Goal: Task Accomplishment & Management: Complete application form

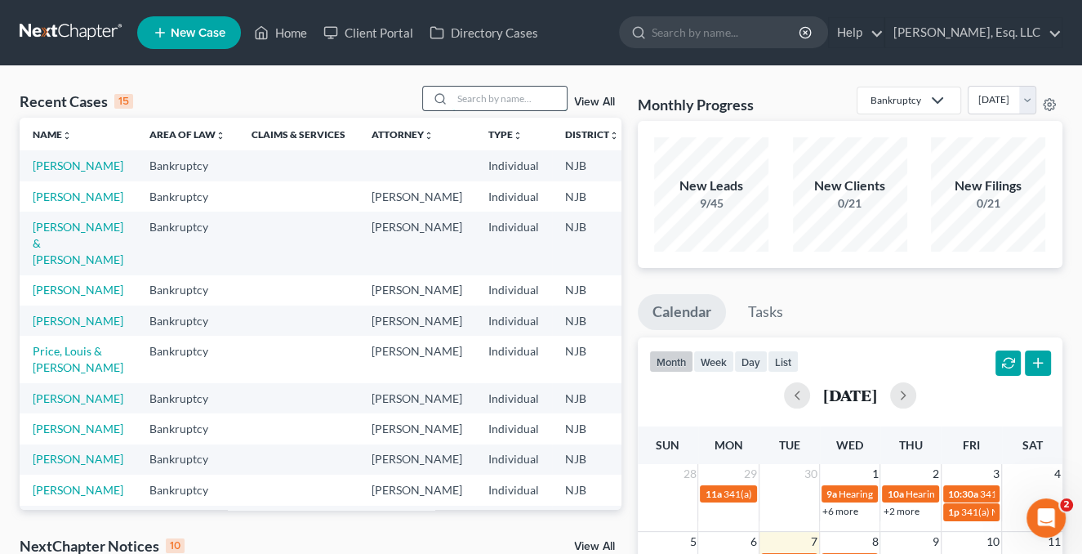
click at [461, 93] on input "search" at bounding box center [510, 99] width 114 height 24
type input "[PERSON_NAME]"
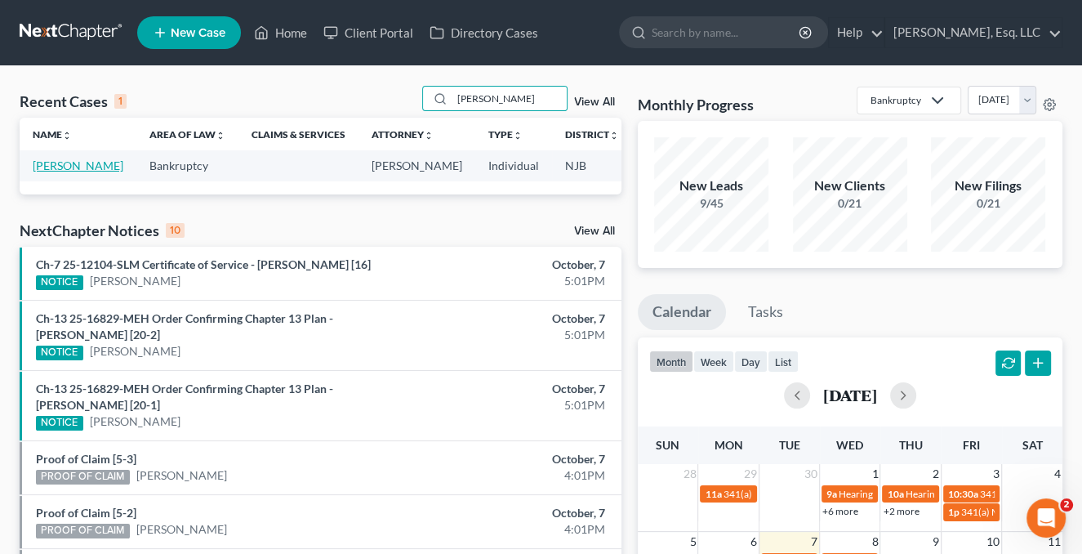
click at [46, 172] on link "[PERSON_NAME]" at bounding box center [78, 165] width 91 height 14
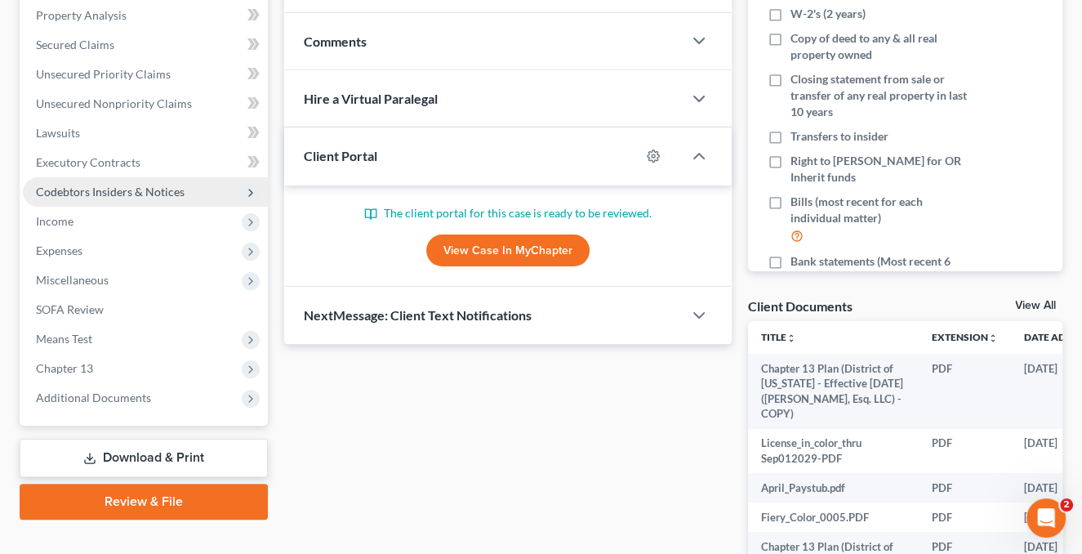
scroll to position [245, 0]
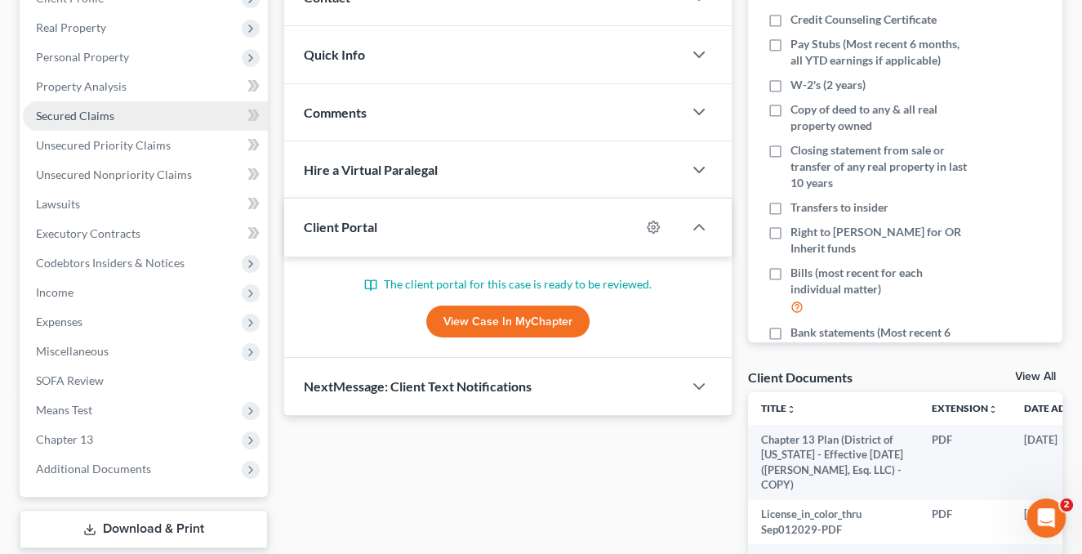
click at [81, 112] on span "Secured Claims" at bounding box center [75, 116] width 78 height 14
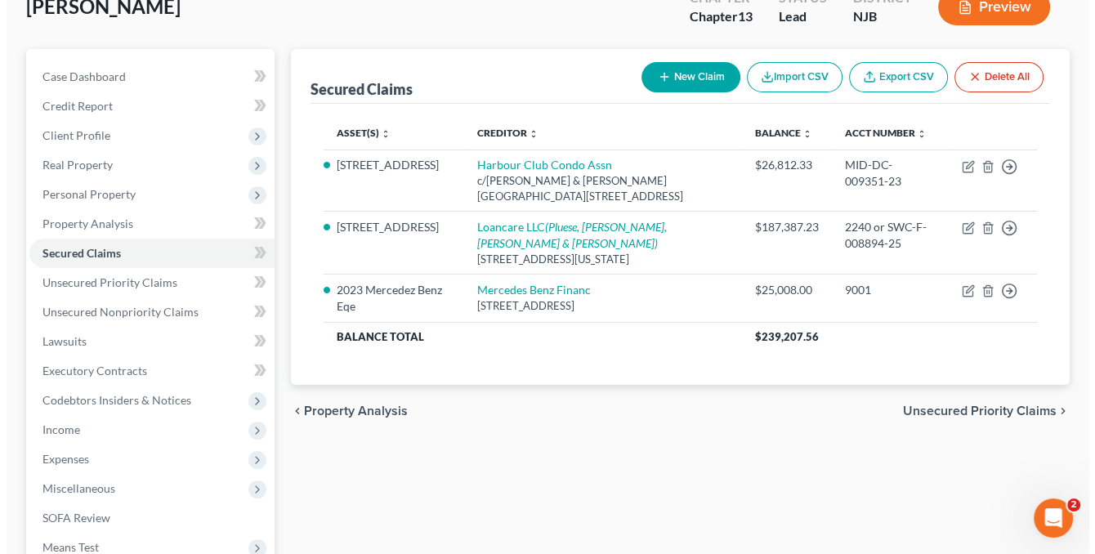
scroll to position [245, 0]
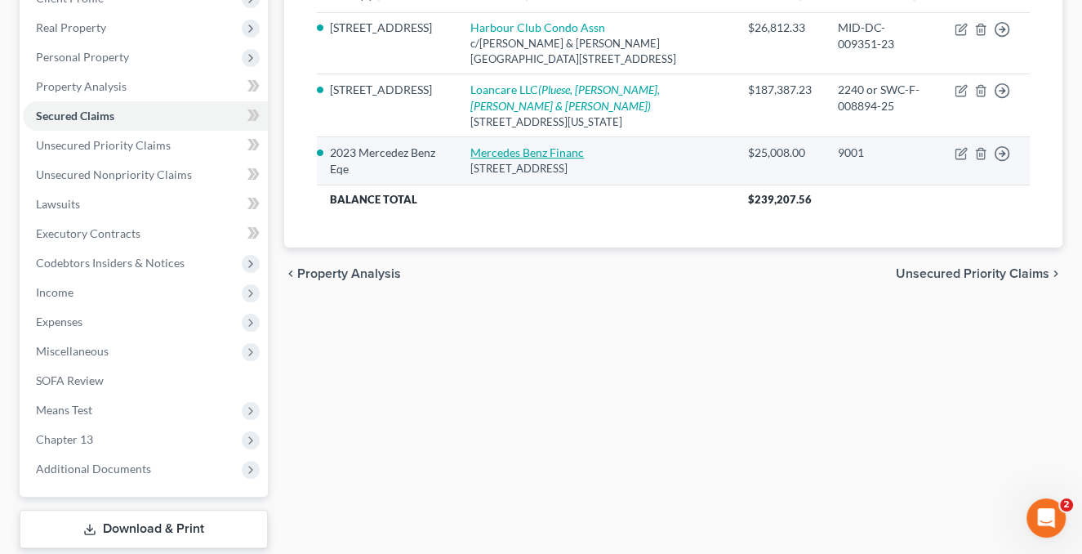
click at [540, 145] on link "Mercedes Benz Financ" at bounding box center [527, 152] width 114 height 14
select select "45"
select select "2"
select select "0"
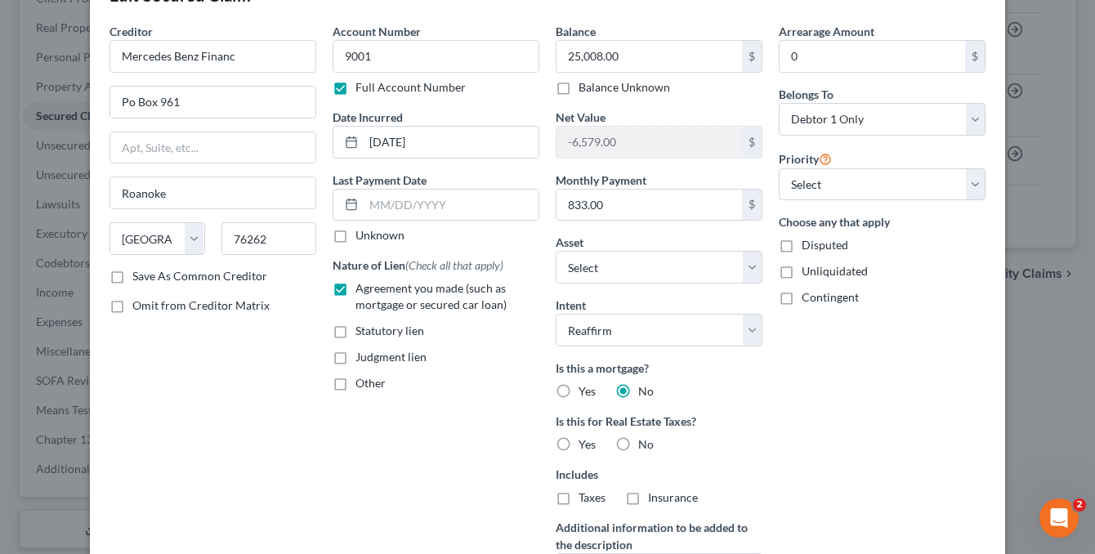
scroll to position [163, 0]
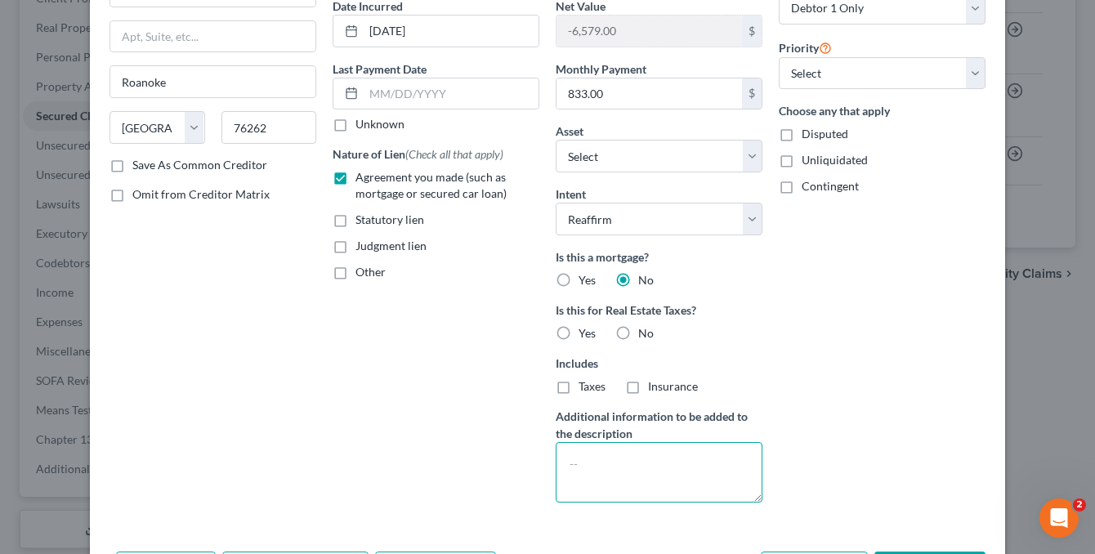
click at [602, 459] on textarea at bounding box center [658, 472] width 207 height 60
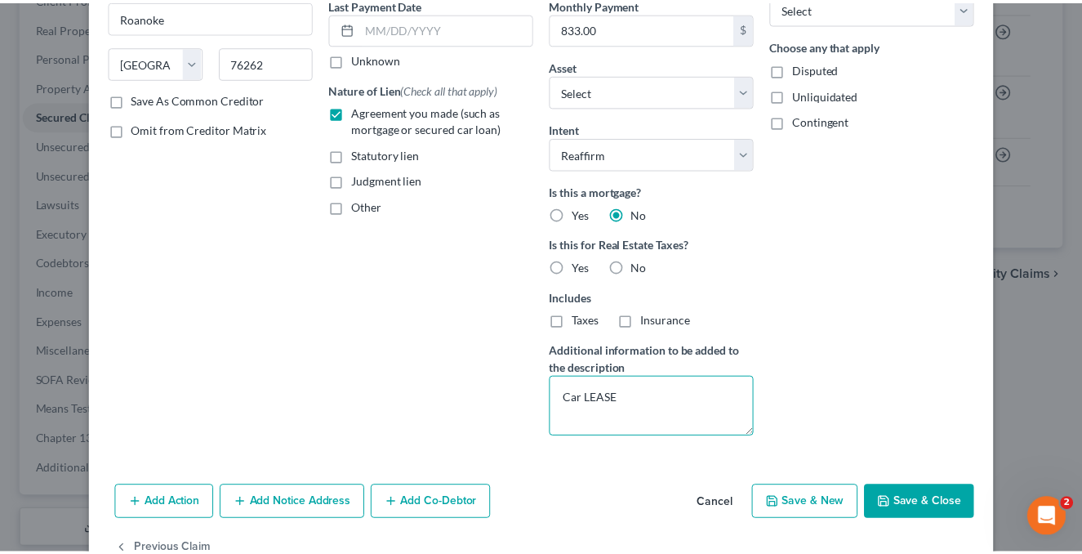
scroll to position [273, 0]
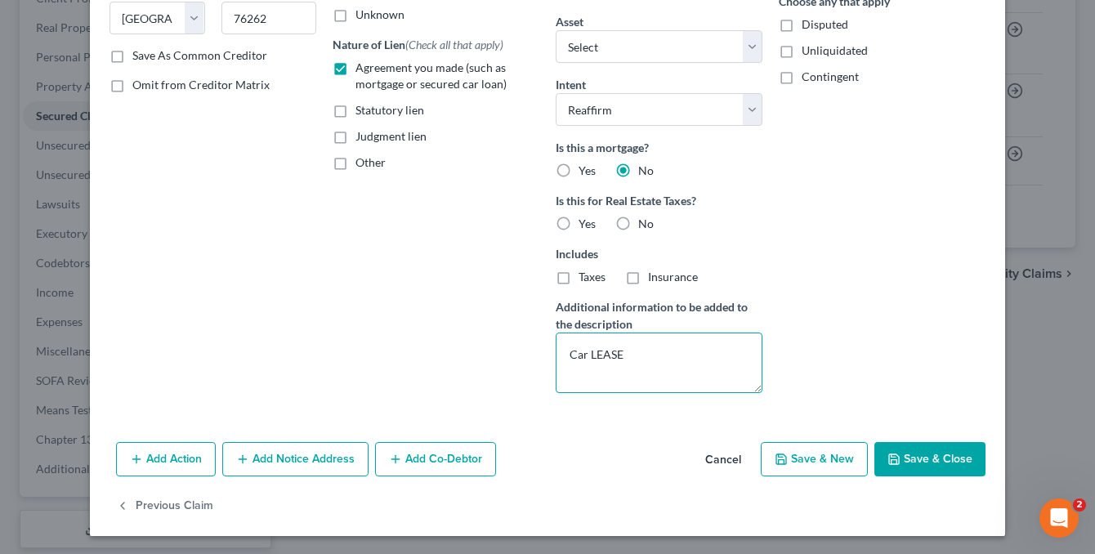
type textarea "Car LEASE"
click at [918, 468] on button "Save & Close" at bounding box center [929, 459] width 111 height 34
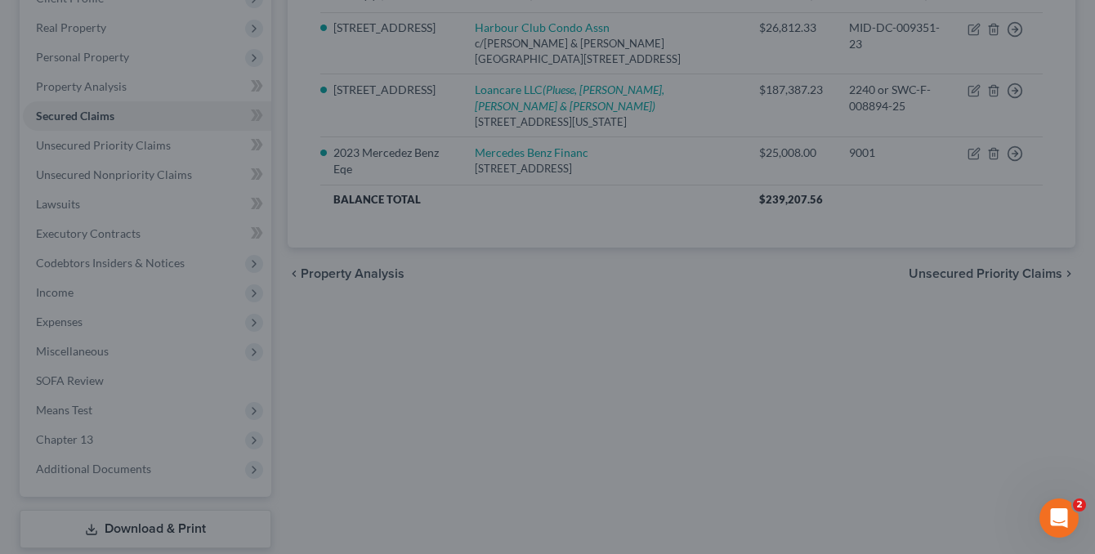
select select "6"
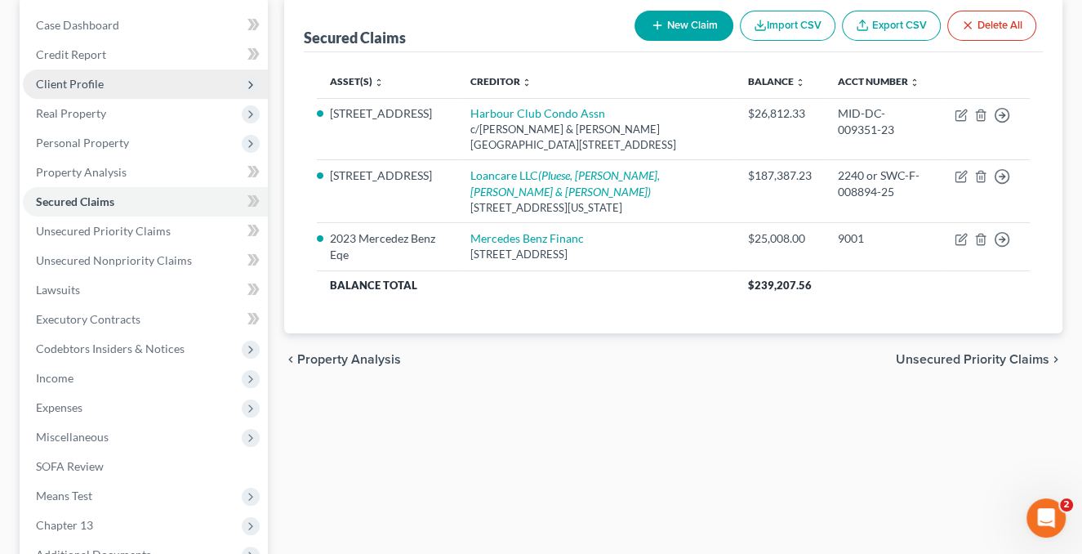
scroll to position [163, 0]
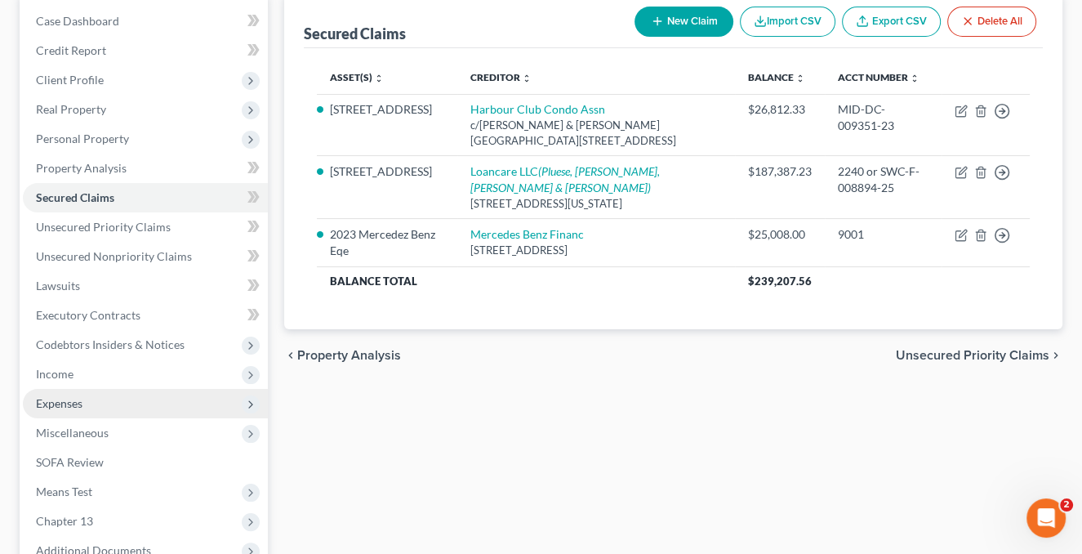
click at [80, 405] on span "Expenses" at bounding box center [59, 403] width 47 height 14
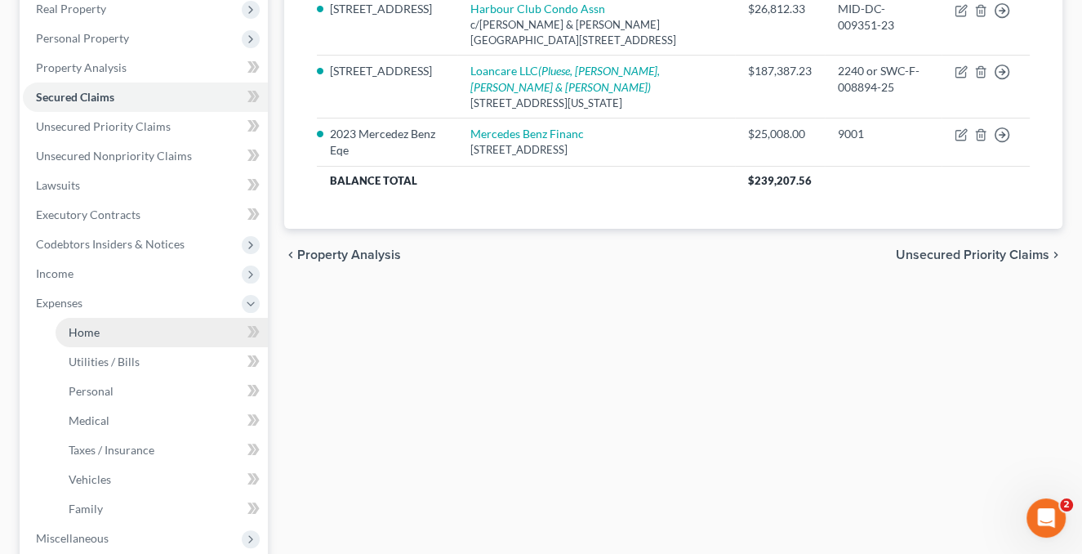
scroll to position [408, 0]
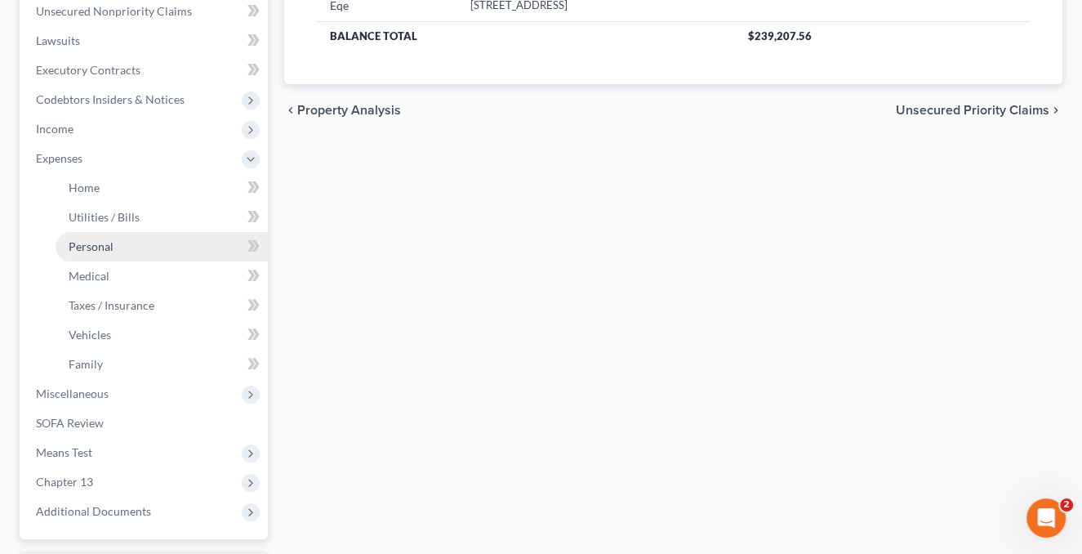
click at [118, 243] on link "Personal" at bounding box center [162, 246] width 212 height 29
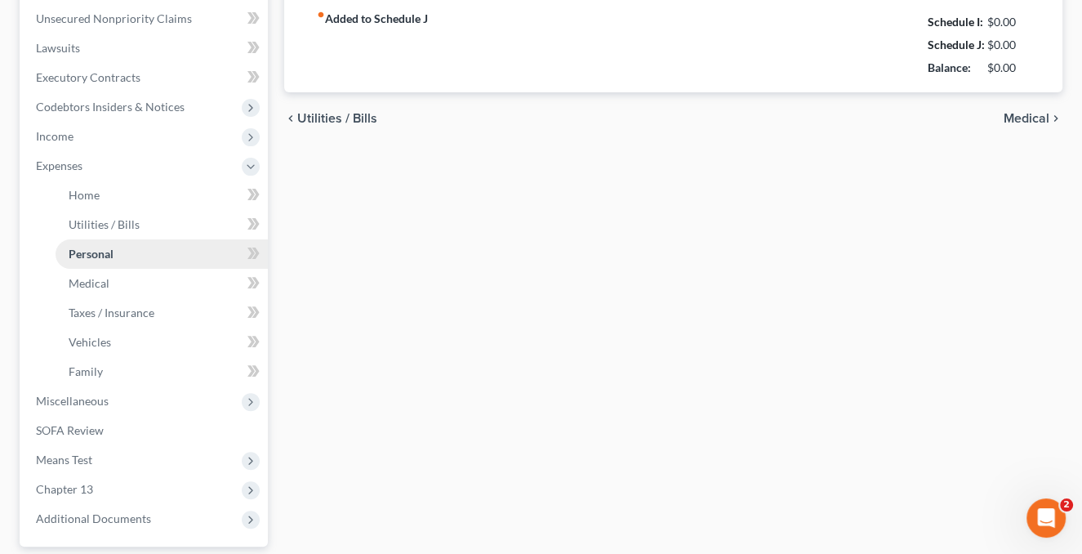
type input "1,000.00"
type input "120.00"
type input "100.00"
type input "175.00"
type input "100.00"
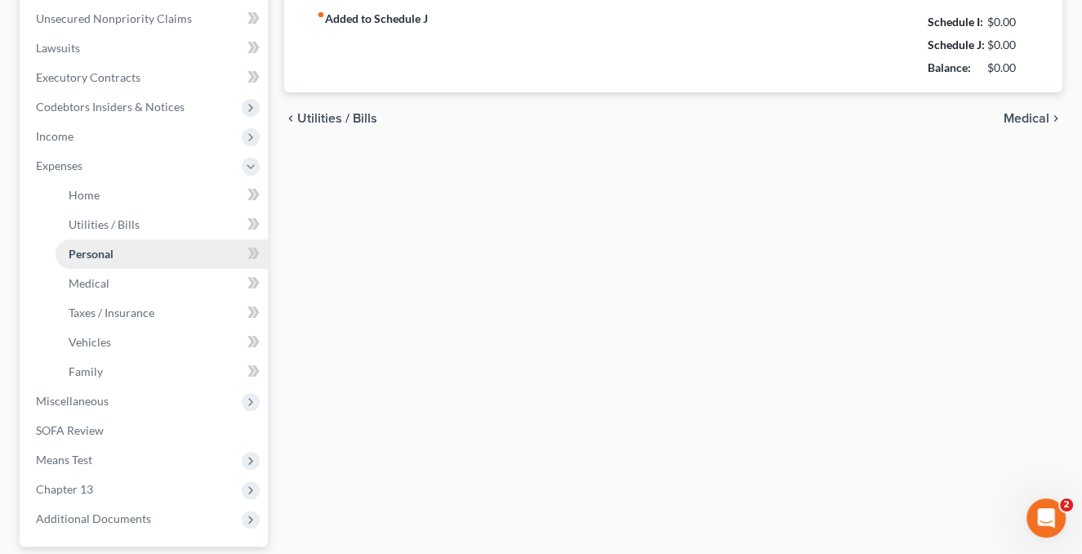
type input "100.00"
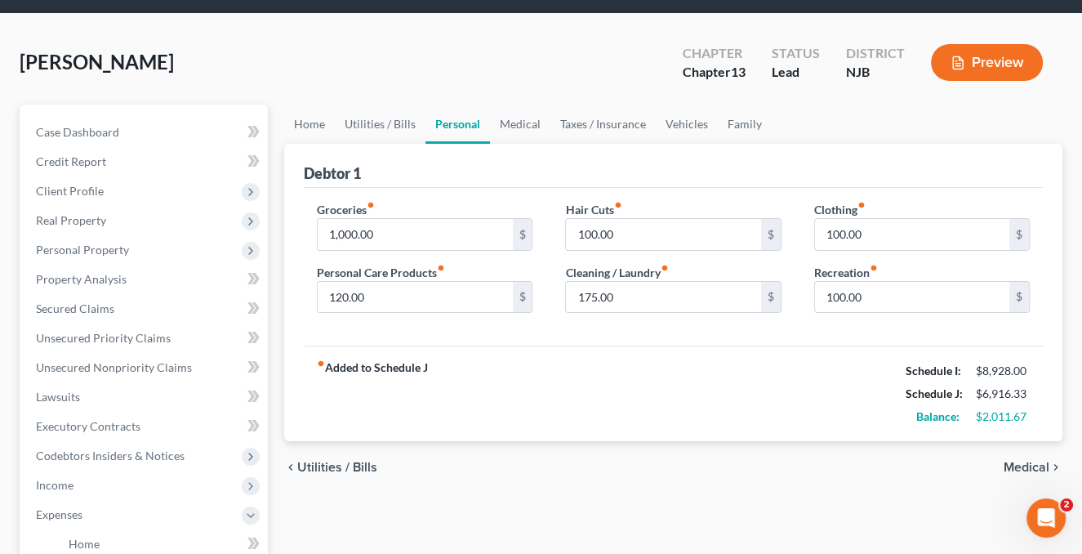
scroll to position [82, 0]
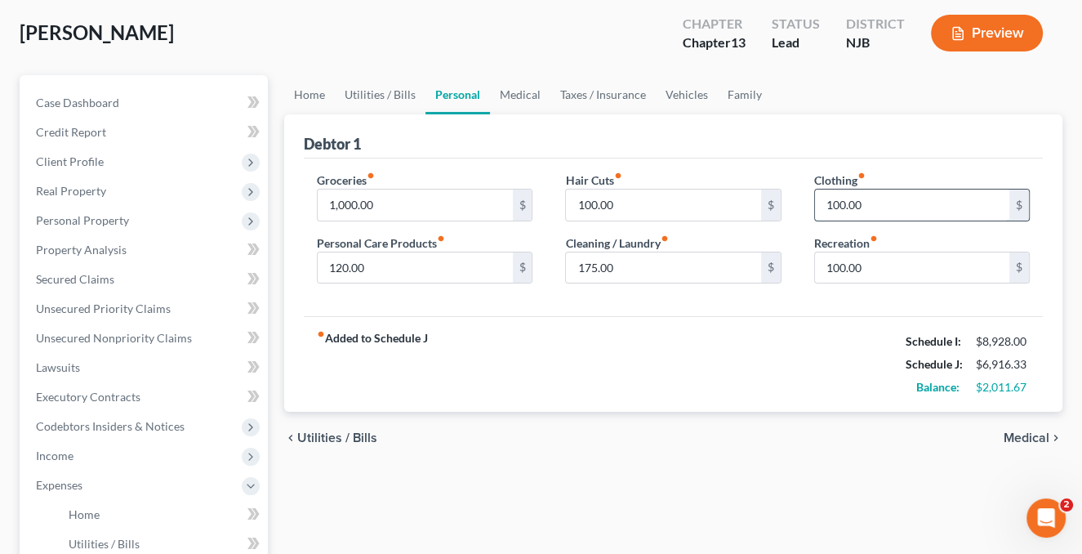
click at [838, 203] on input "100.00" at bounding box center [912, 205] width 194 height 31
type input "150."
click at [741, 365] on div "fiber_manual_record Added to Schedule J Schedule I: $8,928.00 Schedule J: $6,96…" at bounding box center [673, 364] width 739 height 96
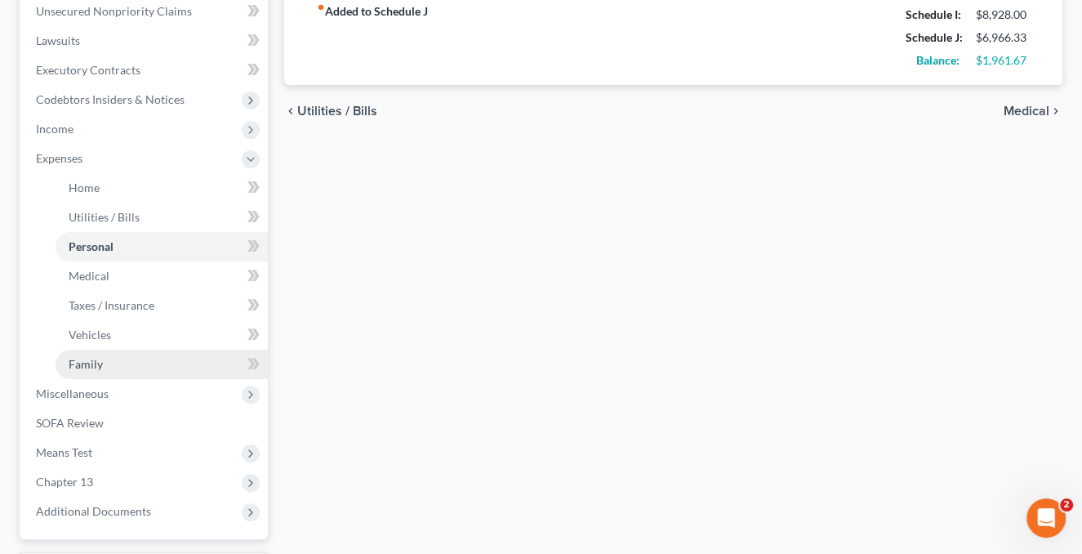
click at [105, 362] on link "Family" at bounding box center [162, 364] width 212 height 29
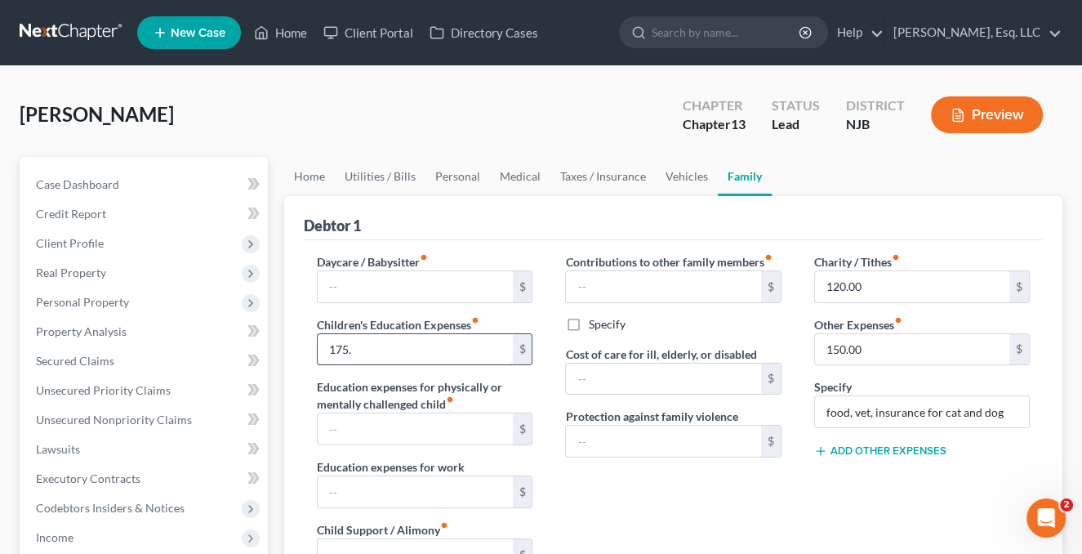
type input "175."
click at [667, 475] on div "Contributions to other family members fiber_manual_record $ Specify Cost of car…" at bounding box center [673, 426] width 248 height 347
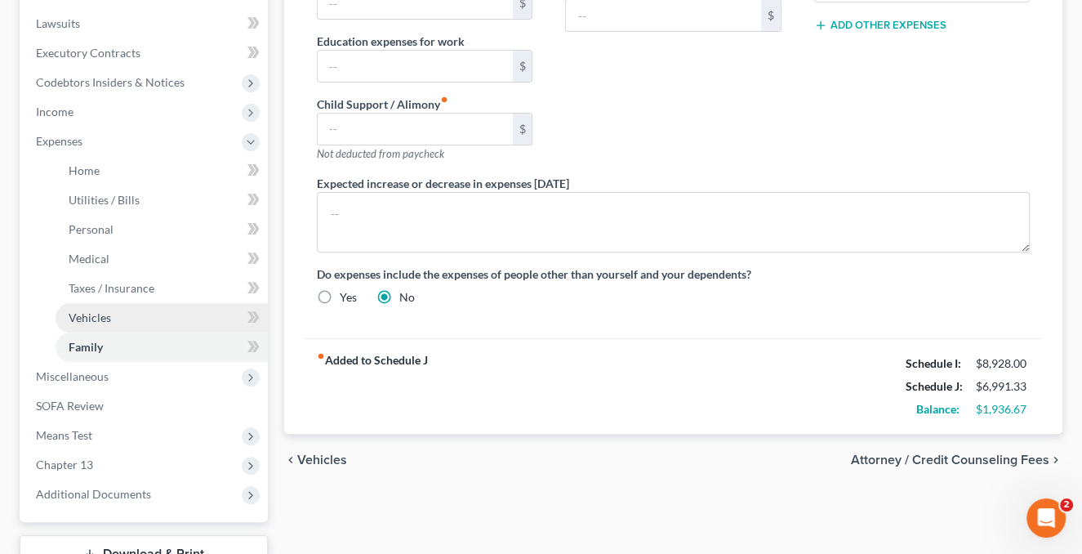
scroll to position [304, 0]
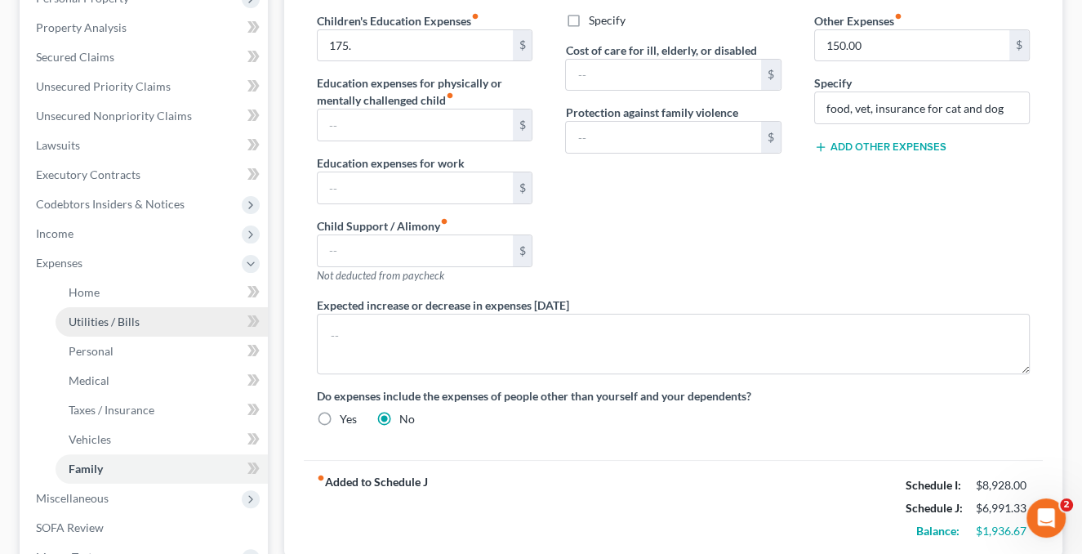
click at [151, 314] on link "Utilities / Bills" at bounding box center [162, 321] width 212 height 29
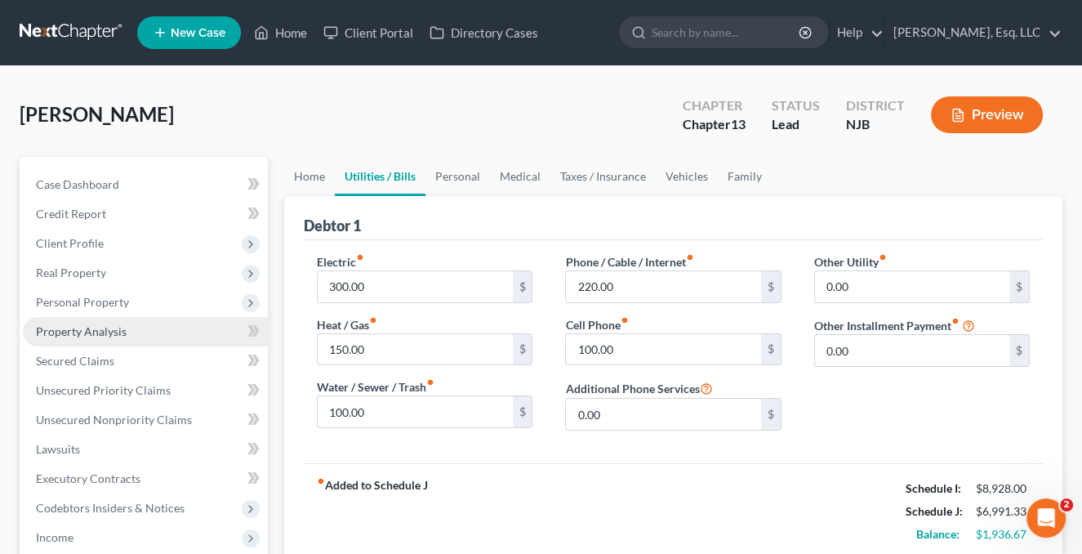
click at [73, 332] on span "Property Analysis" at bounding box center [81, 331] width 91 height 14
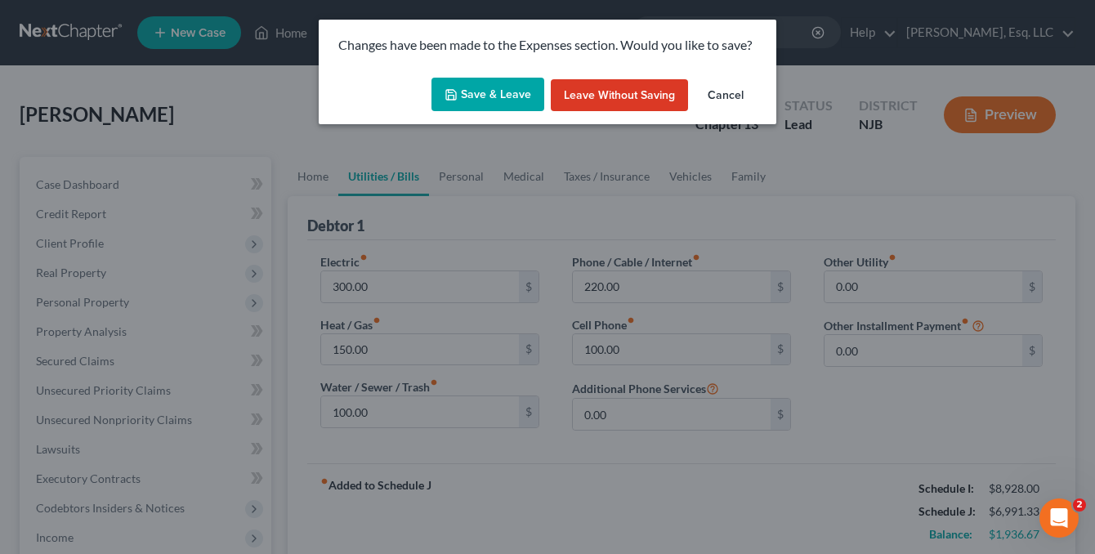
click at [490, 103] on button "Save & Leave" at bounding box center [487, 95] width 113 height 34
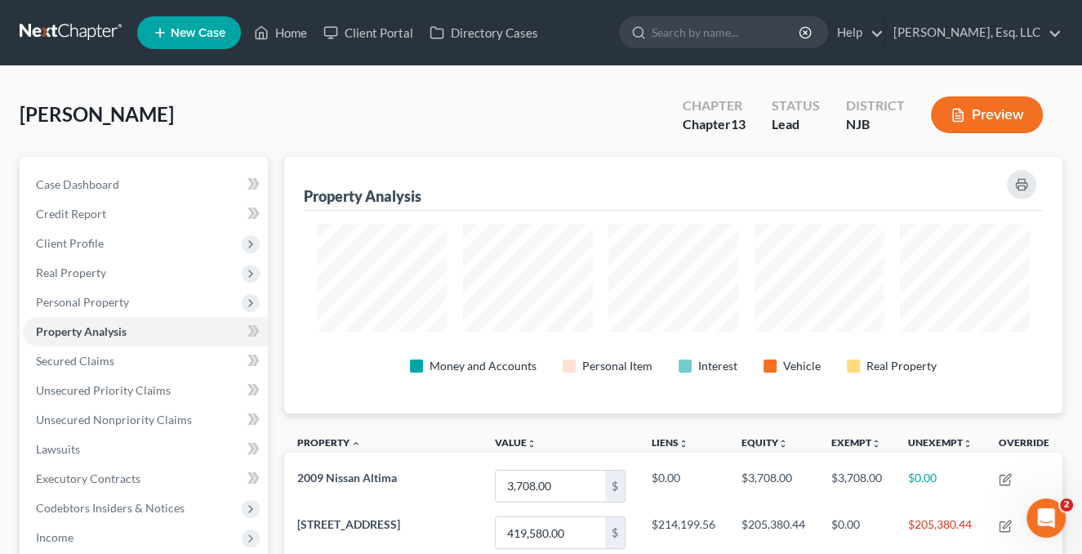
scroll to position [256, 778]
click at [288, 22] on link "Home" at bounding box center [280, 32] width 69 height 29
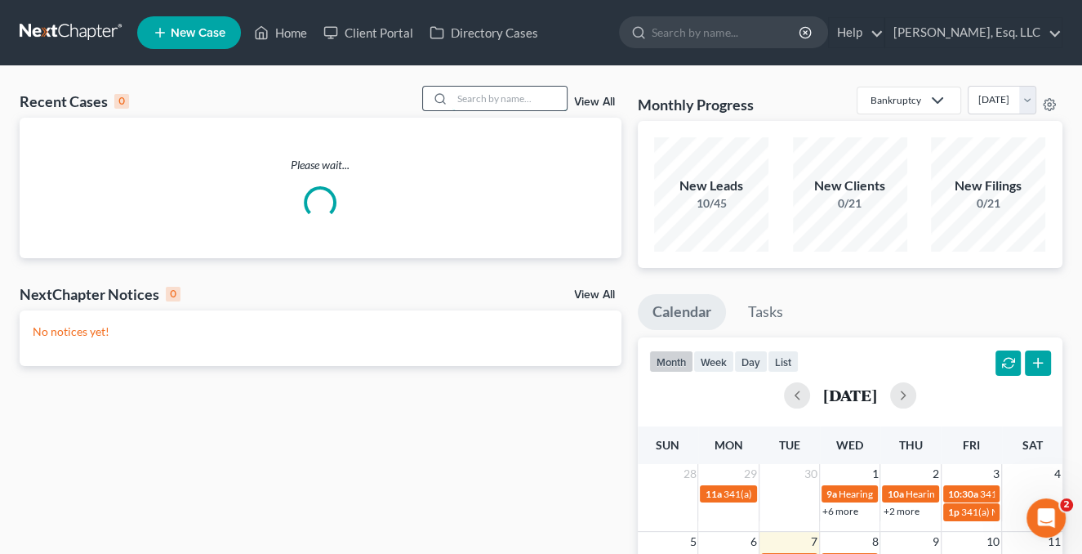
click at [453, 94] on input "search" at bounding box center [510, 99] width 114 height 24
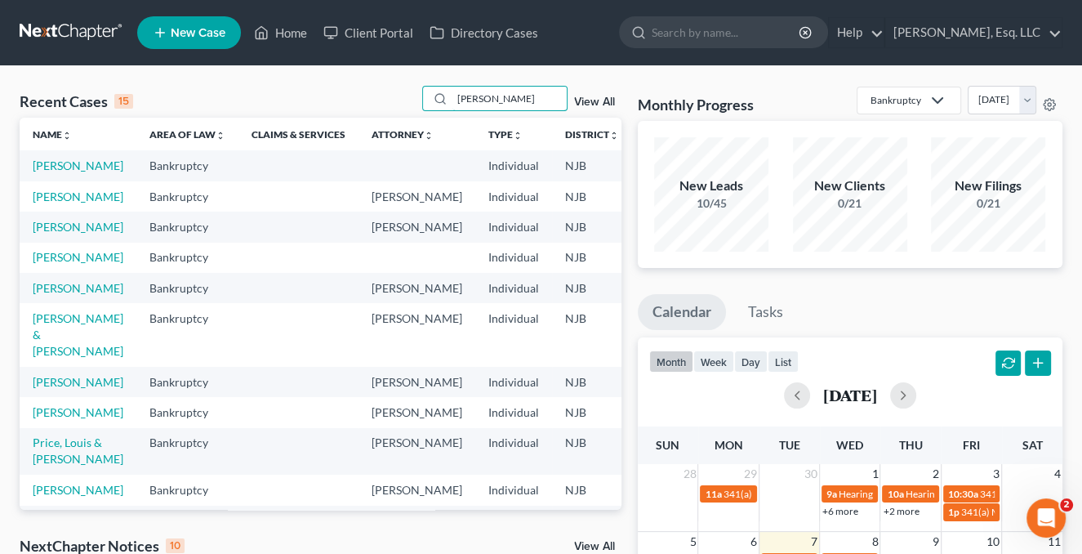
type input "[PERSON_NAME]"
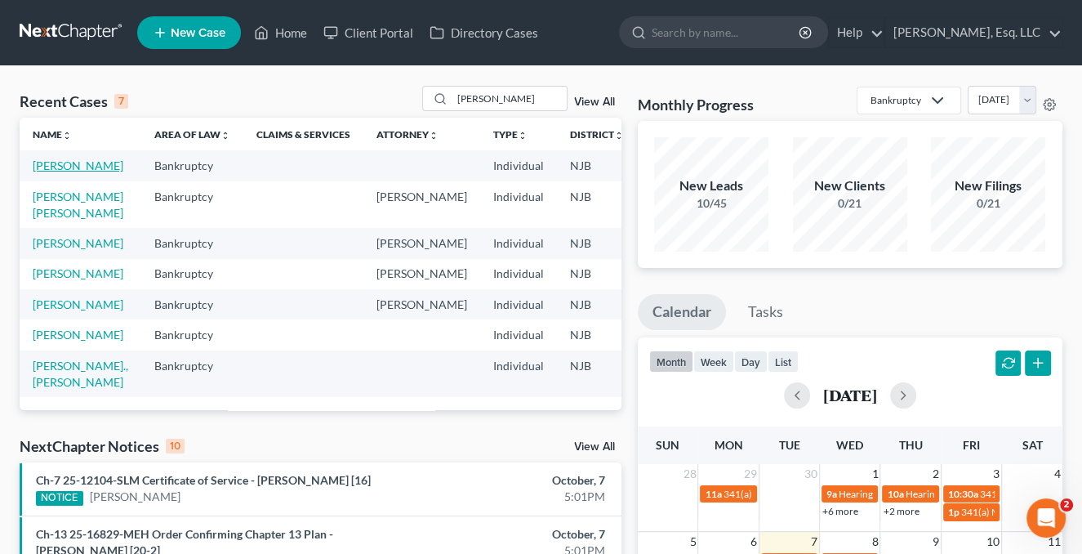
click at [64, 172] on link "[PERSON_NAME]" at bounding box center [78, 165] width 91 height 14
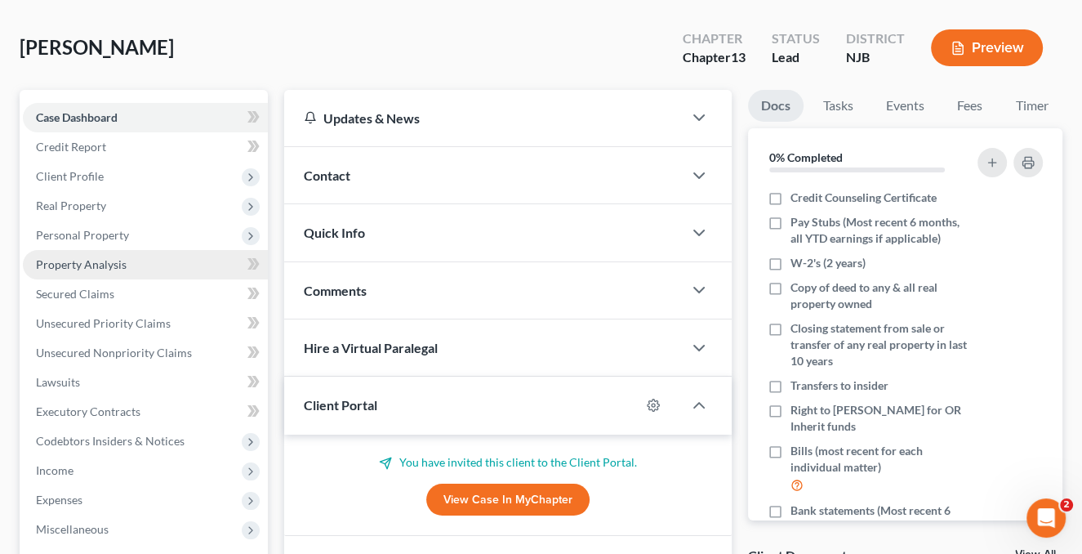
scroll to position [163, 0]
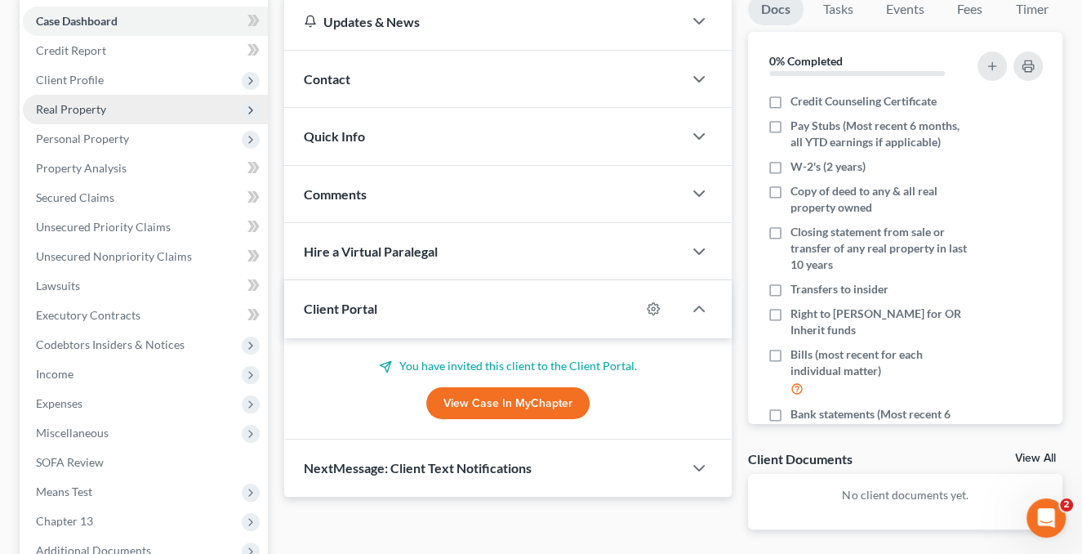
click at [98, 105] on span "Real Property" at bounding box center [71, 109] width 70 height 14
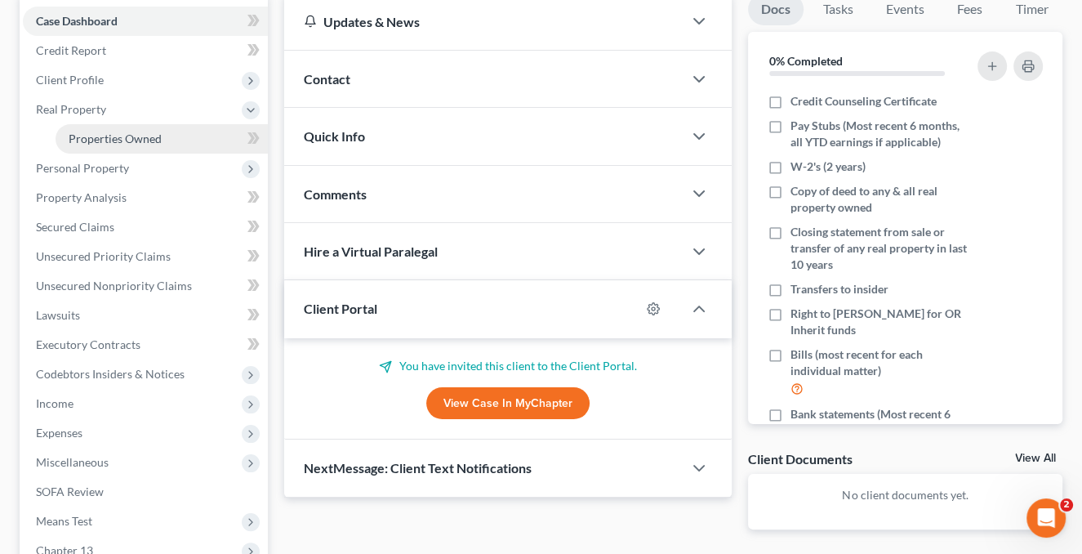
click at [127, 144] on span "Properties Owned" at bounding box center [115, 139] width 93 height 14
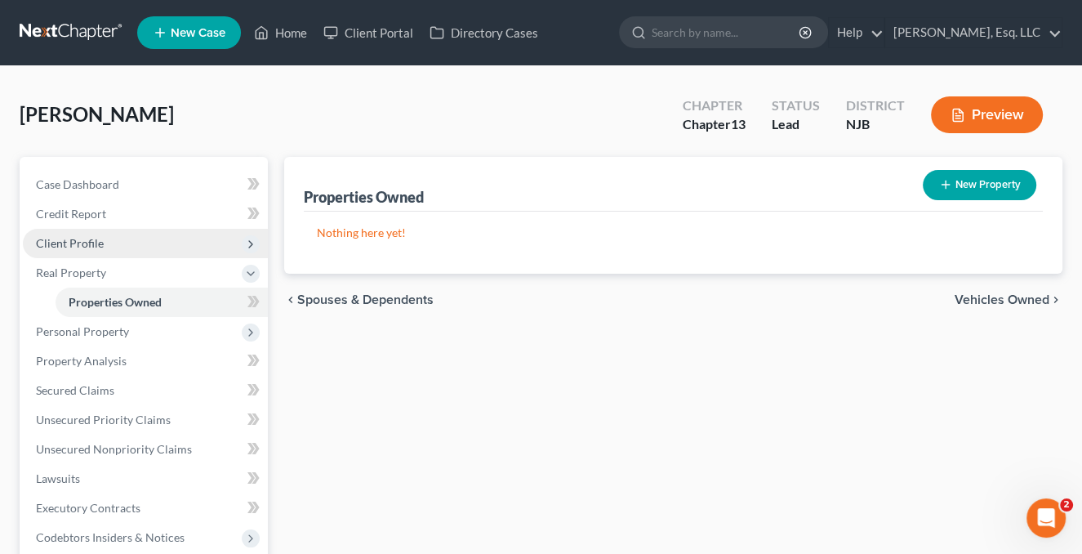
click at [104, 238] on span "Client Profile" at bounding box center [145, 243] width 245 height 29
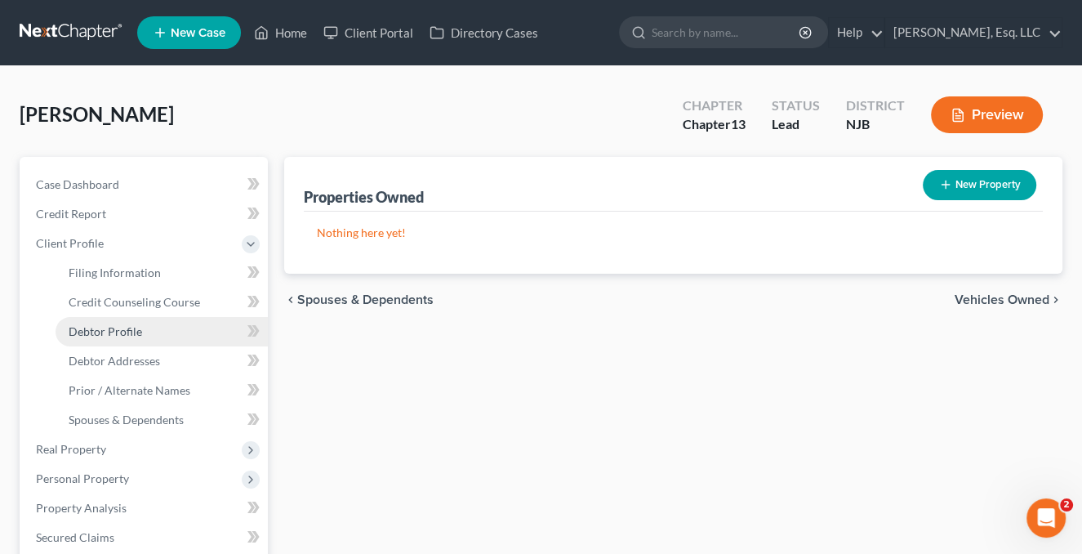
click at [95, 326] on span "Debtor Profile" at bounding box center [106, 331] width 74 height 14
select select "0"
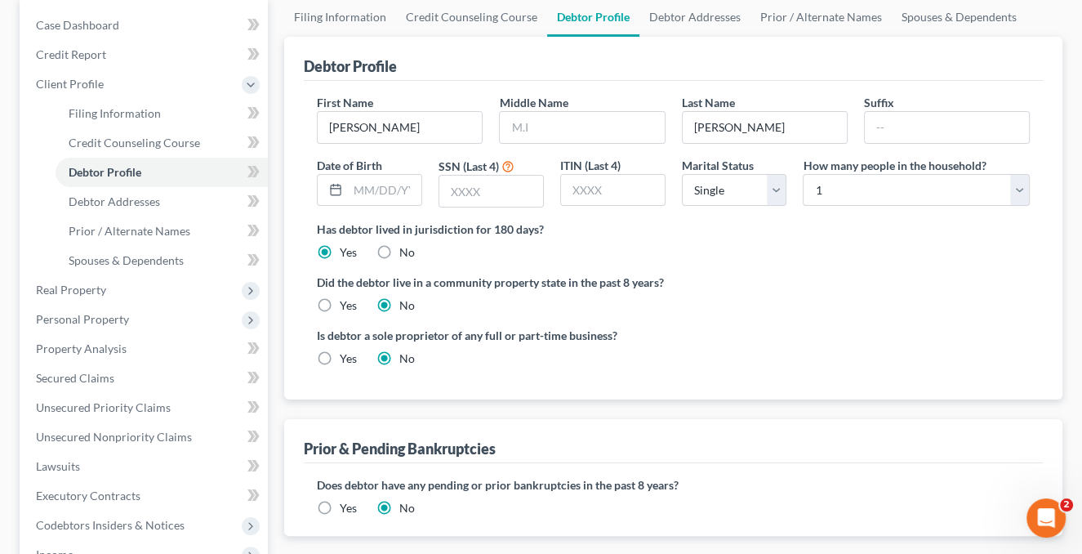
scroll to position [163, 0]
